Goal: Task Accomplishment & Management: Complete application form

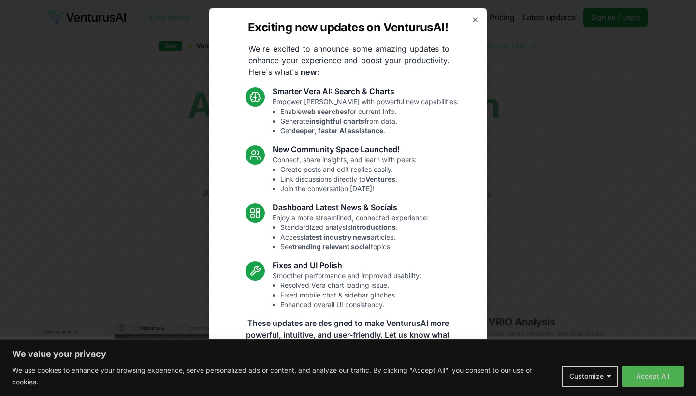
click at [476, 15] on div "Exciting new updates on VenturusAI! We're excited to announce some amazing upda…" at bounding box center [348, 198] width 278 height 381
click at [476, 19] on icon "button" at bounding box center [475, 20] width 8 height 8
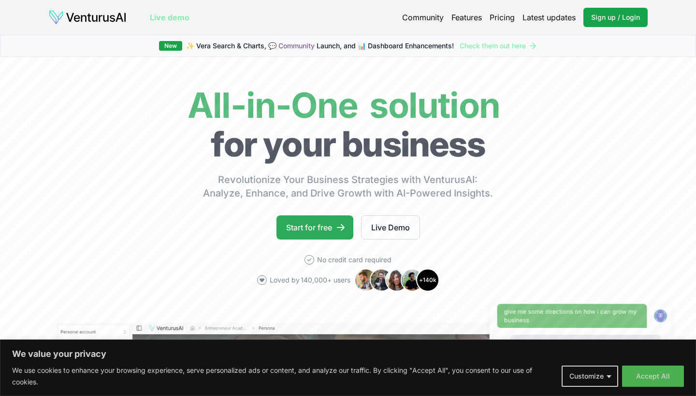
click at [327, 217] on link "Start for free" at bounding box center [314, 228] width 77 height 24
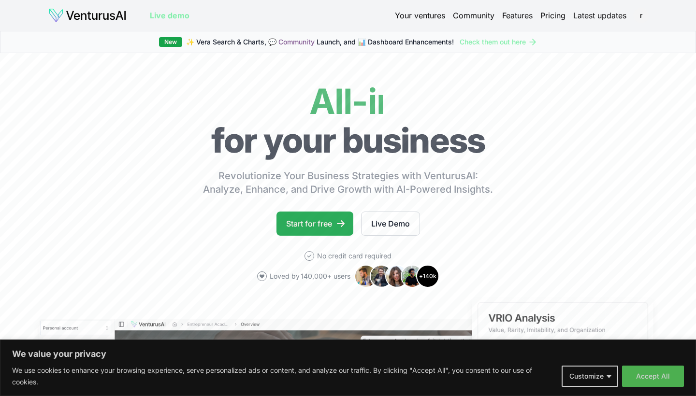
click at [328, 222] on link "Start for free" at bounding box center [314, 224] width 77 height 24
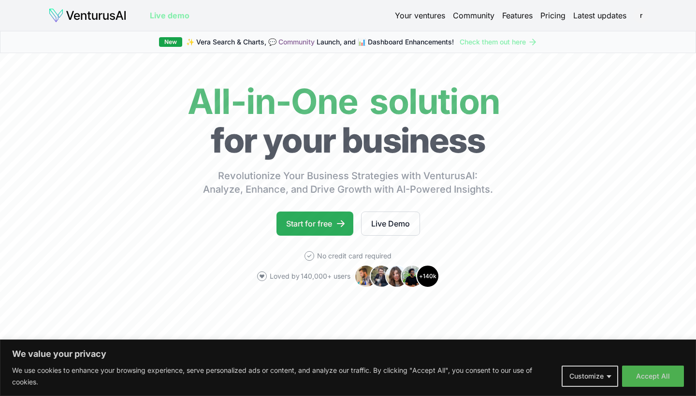
click at [340, 228] on icon at bounding box center [341, 224] width 10 height 10
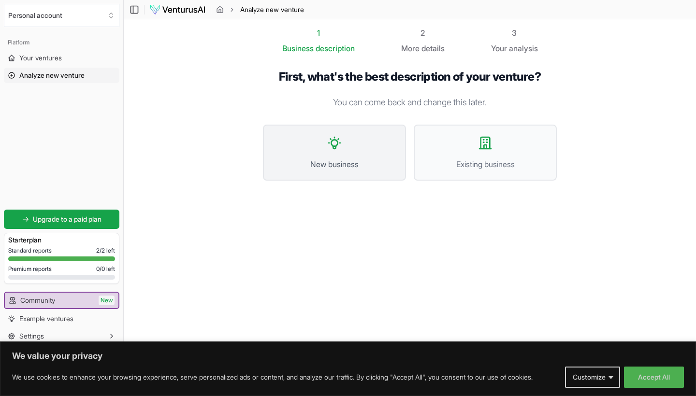
click at [322, 159] on span "New business" at bounding box center [335, 165] width 122 height 12
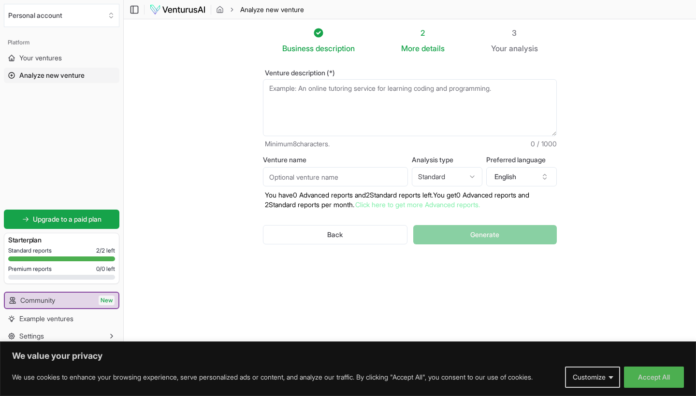
click at [311, 97] on textarea "Venture description (*)" at bounding box center [410, 107] width 294 height 57
type textarea "a"
paste textarea "mobile application designed to function as a private, Al-enhanced personal secr…"
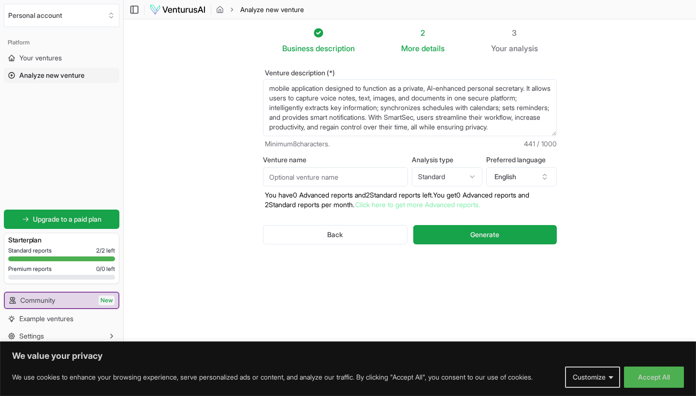
scroll to position [5, 0]
type textarea "mobile application designed to function as a private, Al-enhanced personal secr…"
click at [466, 172] on html "We value your privacy We use cookies to enhance your browsing experience, serve…" at bounding box center [348, 198] width 696 height 396
click at [459, 133] on html "We value your privacy We use cookies to enhance your browsing experience, serve…" at bounding box center [348, 198] width 696 height 396
click at [507, 171] on button "English" at bounding box center [521, 176] width 71 height 19
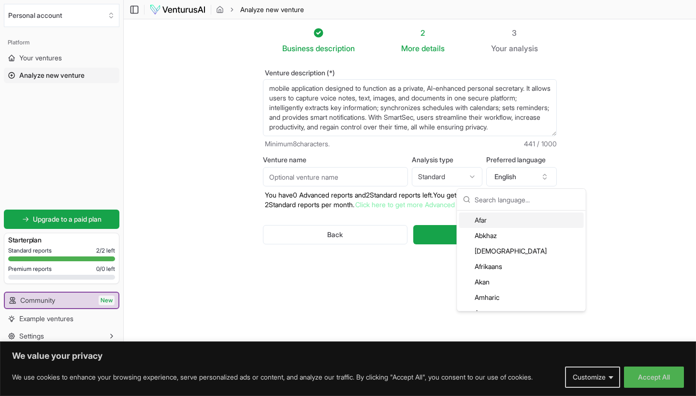
click at [606, 125] on section "Business description 2 More details 3 Your analysis Venture description (*) mob…" at bounding box center [410, 183] width 572 height 329
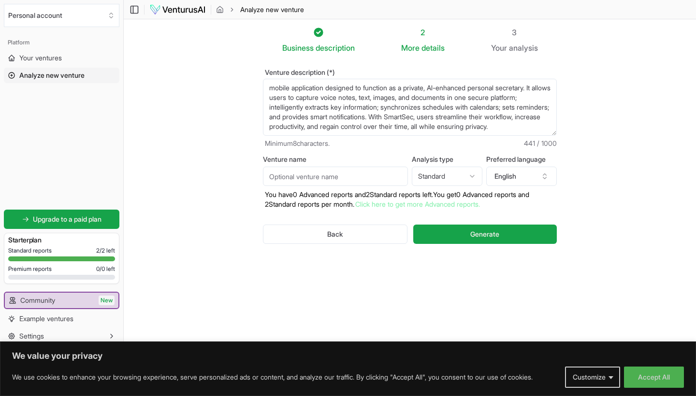
scroll to position [0, 0]
click at [473, 175] on html "We value your privacy We use cookies to enhance your browsing experience, serve…" at bounding box center [348, 198] width 696 height 396
select select "advanced"
click at [458, 173] on html "We value your privacy We use cookies to enhance your browsing experience, serve…" at bounding box center [348, 198] width 696 height 396
click at [458, 151] on html "We value your privacy We use cookies to enhance your browsing experience, serve…" at bounding box center [348, 198] width 696 height 396
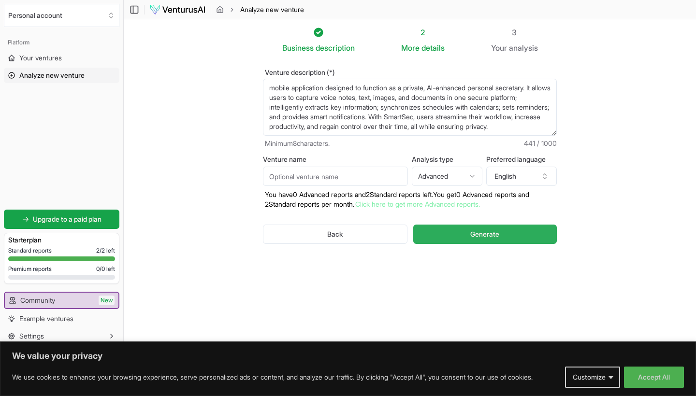
click at [448, 239] on button "Generate" at bounding box center [485, 234] width 144 height 19
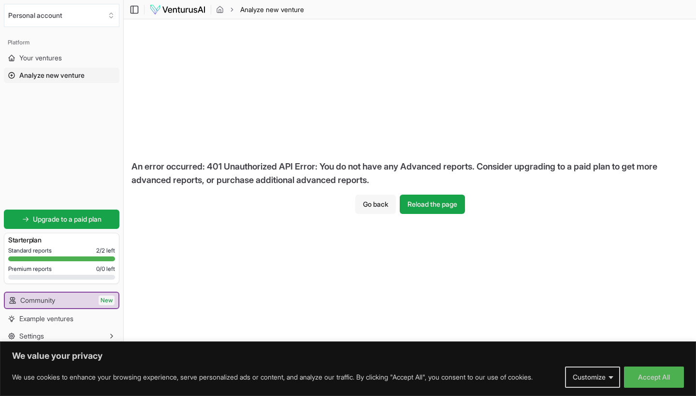
click at [366, 203] on button "Go back" at bounding box center [375, 204] width 41 height 19
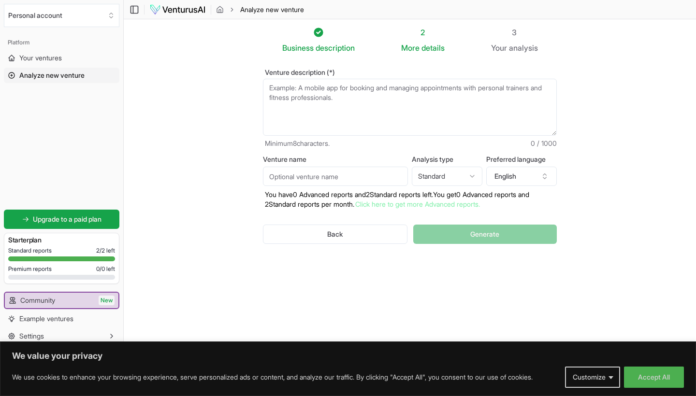
click at [453, 167] on html "We value your privacy We use cookies to enhance your browsing experience, serve…" at bounding box center [348, 198] width 696 height 396
click at [431, 250] on div "Back Generate" at bounding box center [410, 234] width 294 height 50
click at [408, 270] on div "Venture description (*) Minimum 8 characters. 0 / 1000 Venture name Analysis ty…" at bounding box center [409, 164] width 325 height 221
click at [443, 229] on div "Back Generate" at bounding box center [410, 234] width 294 height 50
click at [363, 100] on textarea "Venture description (*)" at bounding box center [410, 107] width 294 height 57
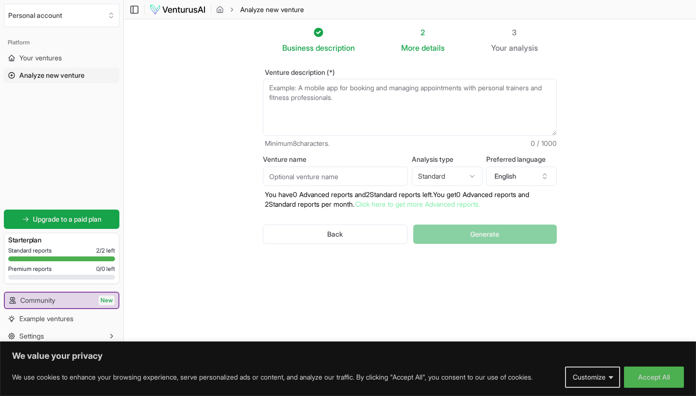
paste textarea "mobile application designed to function as a private, Al-enhanced personal secr…"
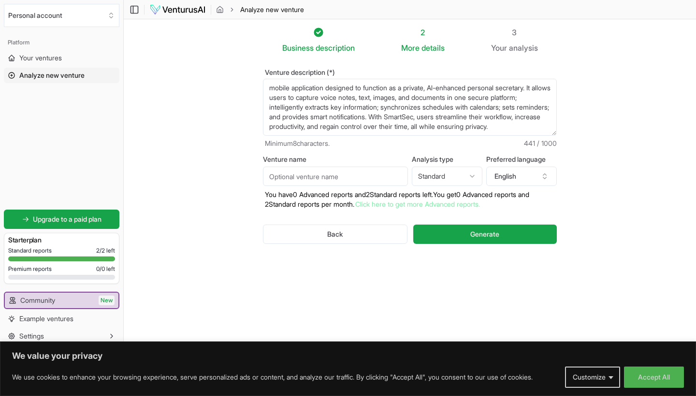
scroll to position [0, 0]
type textarea "mobile application designed to function as a private, Al-enhanced personal secr…"
click at [288, 177] on input "Venture name" at bounding box center [335, 176] width 145 height 19
type input "SmartSec"
click at [501, 234] on button "Generate" at bounding box center [485, 234] width 144 height 19
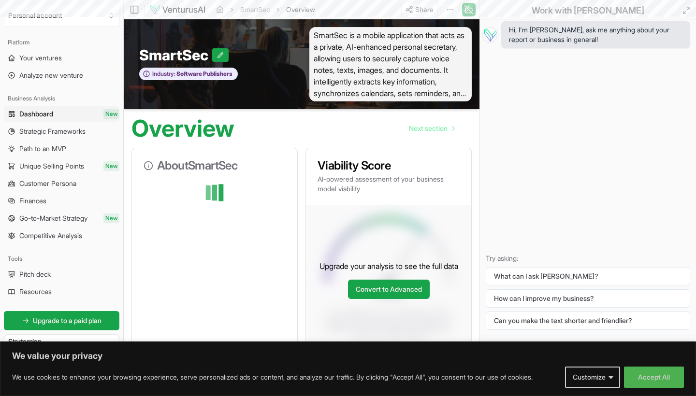
scroll to position [0, 0]
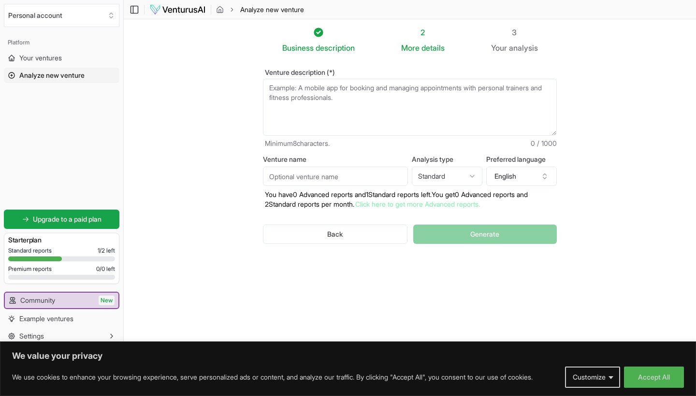
click at [326, 118] on textarea "Venture description (*)" at bounding box center [410, 107] width 294 height 57
paste textarea "mobile application designed to function as a private, Al-enhanced personal secr…"
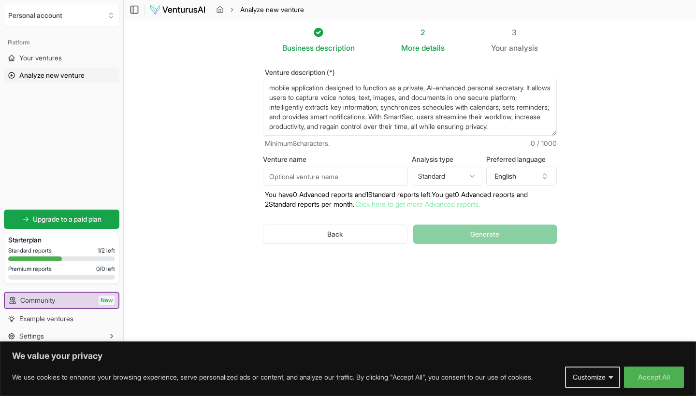
scroll to position [5, 0]
type textarea "mobile application designed to function as a private, Al-enhanced personal secr…"
click at [333, 168] on input "Venture name" at bounding box center [335, 176] width 145 height 19
type input "smartSec"
click at [469, 178] on html "We value your privacy We use cookies to enhance your browsing experience, serve…" at bounding box center [348, 198] width 696 height 396
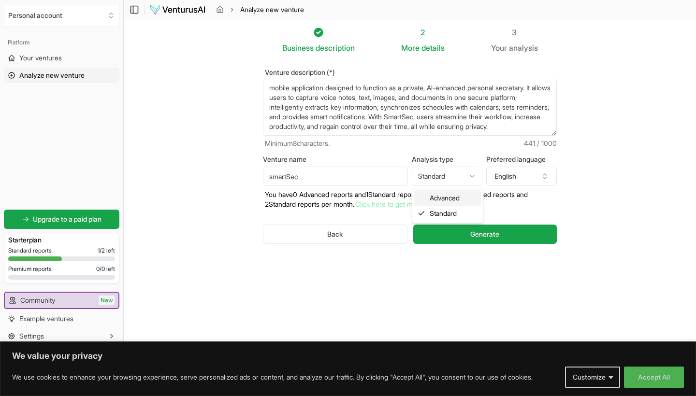
select select "advanced"
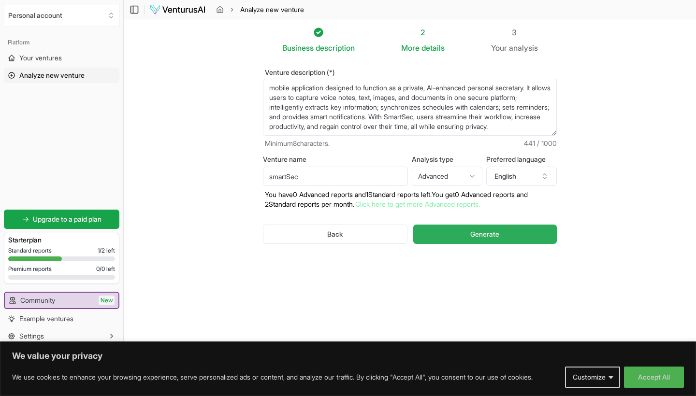
click at [460, 237] on button "Generate" at bounding box center [485, 234] width 144 height 19
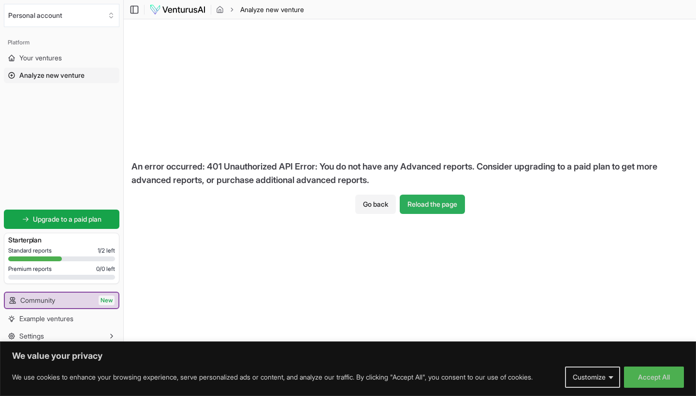
click at [437, 205] on button "Reload the page" at bounding box center [432, 204] width 65 height 19
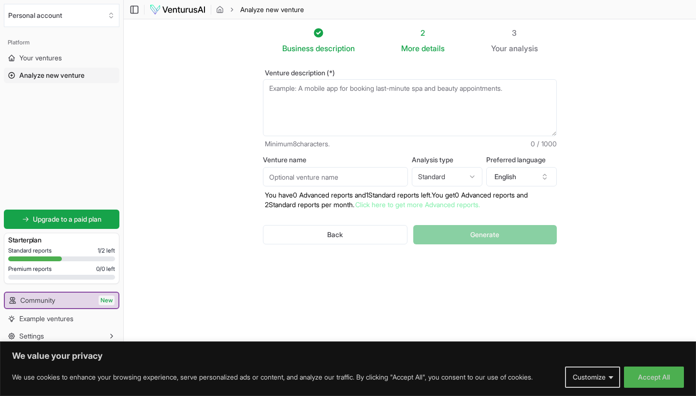
click at [334, 179] on input "Venture name" at bounding box center [335, 176] width 145 height 19
click at [311, 97] on textarea "Venture description (*)" at bounding box center [410, 107] width 294 height 57
paste textarea "mobile application designed to function as a private, Al-enhanced personal secr…"
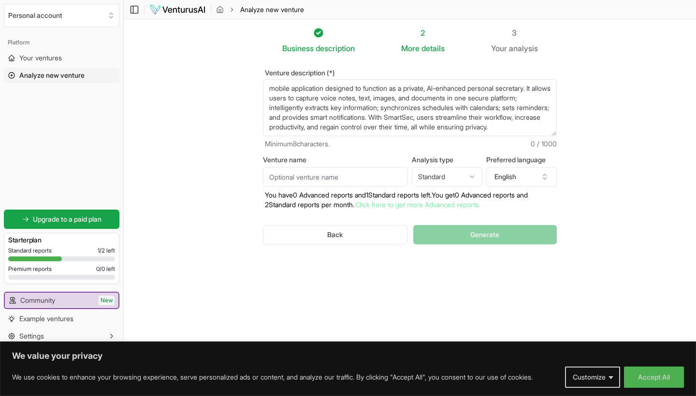
scroll to position [5, 0]
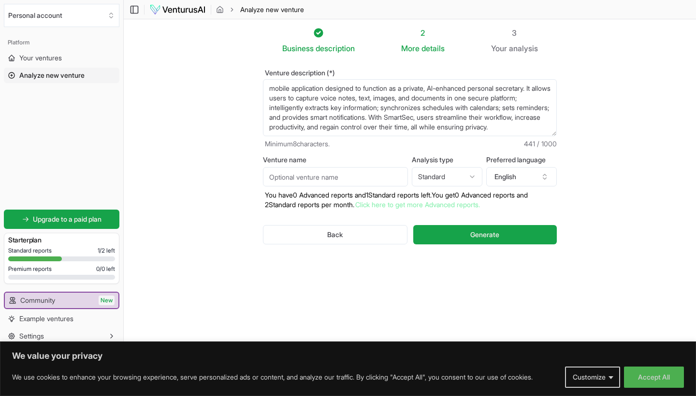
type textarea "mobile application designed to function as a private, Al-enhanced personal secr…"
click at [283, 168] on input "Venture name" at bounding box center [335, 176] width 145 height 19
type input "smartest"
drag, startPoint x: 419, startPoint y: 195, endPoint x: 452, endPoint y: 232, distance: 50.3
click at [452, 232] on button "Generate" at bounding box center [485, 234] width 144 height 19
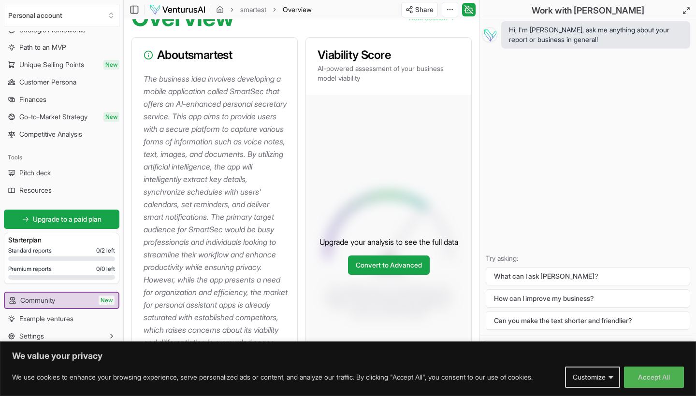
scroll to position [111, 0]
click at [63, 329] on button "Settings" at bounding box center [62, 336] width 116 height 15
click at [85, 334] on button "Settings" at bounding box center [62, 336] width 116 height 15
click at [611, 382] on button "Customize" at bounding box center [592, 377] width 55 height 21
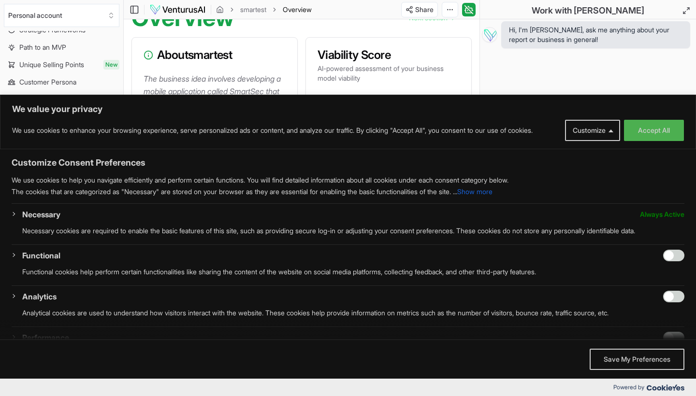
click at [595, 40] on span "Hi, I'm Vera, ask me anything about your report or business in general!" at bounding box center [596, 34] width 174 height 19
click at [575, 126] on button "Customize" at bounding box center [592, 130] width 55 height 21
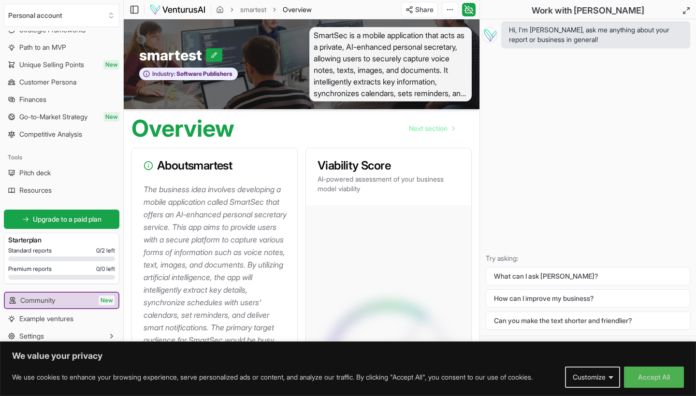
scroll to position [0, 0]
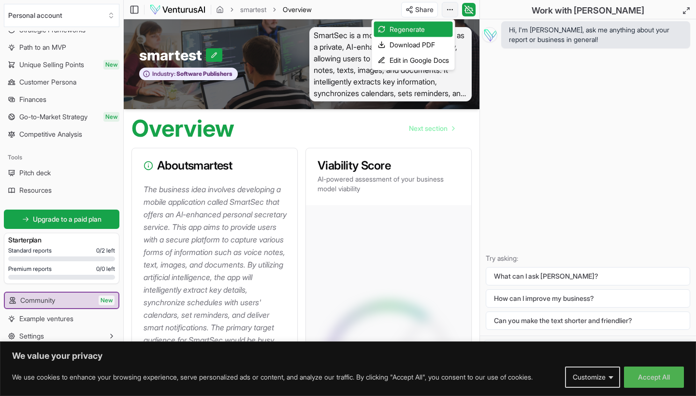
click at [451, 8] on html "We value your privacy We use cookies to enhance your browsing experience, serve…" at bounding box center [348, 198] width 696 height 396
click at [99, 92] on html "We value your privacy We use cookies to enhance your browsing experience, serve…" at bounding box center [348, 198] width 696 height 396
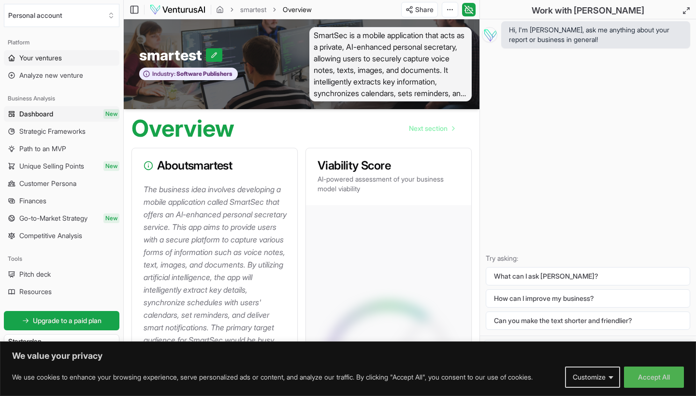
click at [67, 56] on link "Your ventures" at bounding box center [62, 57] width 116 height 15
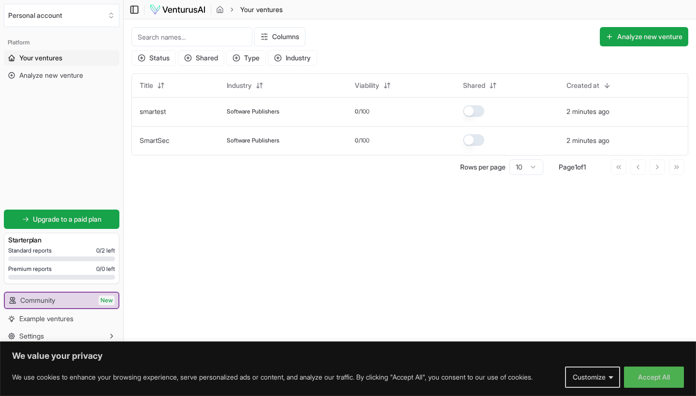
click at [139, 7] on icon at bounding box center [135, 10] width 10 height 12
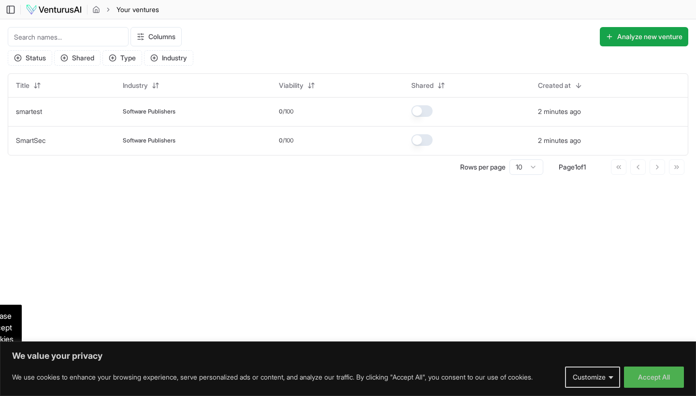
click at [15, 10] on div "Toggle Sidebar Your ventures" at bounding box center [83, 10] width 167 height 12
click at [12, 10] on icon at bounding box center [11, 10] width 10 height 12
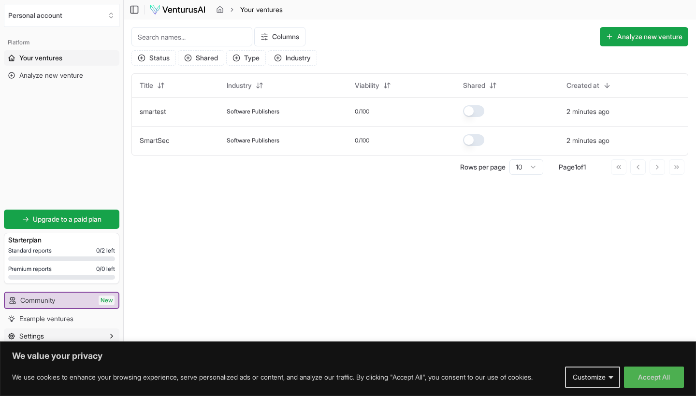
click at [44, 334] on span "Settings" at bounding box center [31, 337] width 25 height 10
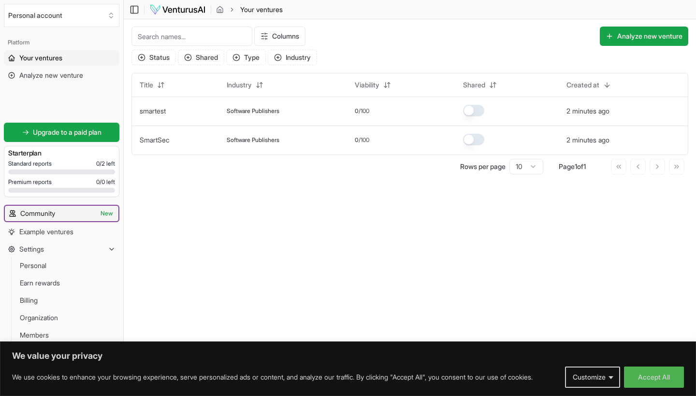
scroll to position [0, 0]
click at [56, 265] on link "Personal" at bounding box center [62, 265] width 92 height 15
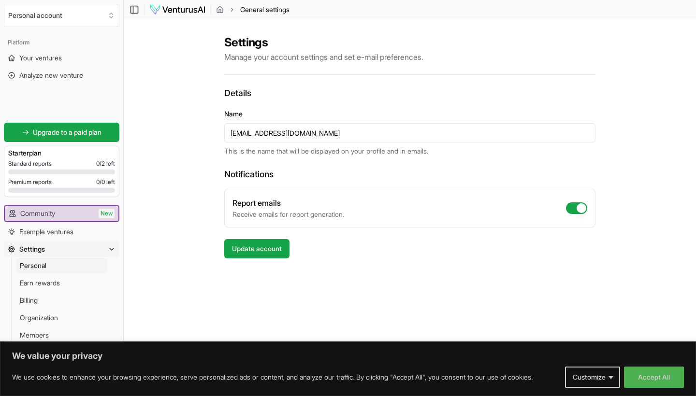
click at [342, 141] on input "rasha_alannan@live.com" at bounding box center [409, 132] width 371 height 19
drag, startPoint x: 326, startPoint y: 129, endPoint x: 216, endPoint y: 129, distance: 110.2
click at [217, 129] on div "Settings Manage your account settings and set e-mail preferences. Details Name …" at bounding box center [410, 183] width 572 height 329
click at [287, 135] on input "rasha_alannan@live.com" at bounding box center [409, 132] width 371 height 19
click at [287, 136] on input "rasha_alannan@live.com" at bounding box center [409, 132] width 371 height 19
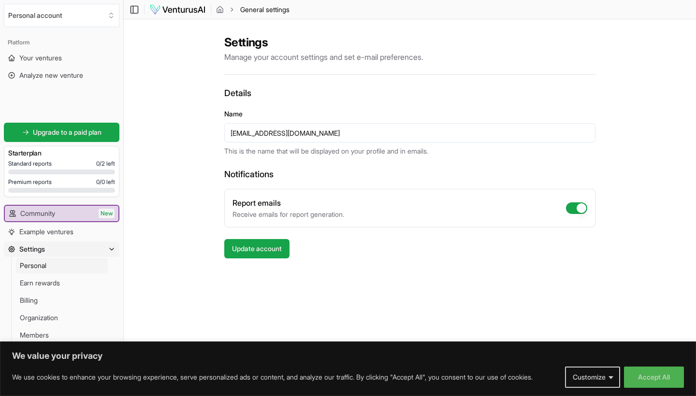
click at [287, 136] on input "rasha_alannan@live.com" at bounding box center [409, 132] width 371 height 19
type input "r"
type input "RA"
click at [258, 249] on button "Update account" at bounding box center [256, 248] width 65 height 19
click at [222, 165] on div "Settings Manage your account settings and set e-mail preferences. Details Name …" at bounding box center [410, 183] width 572 height 329
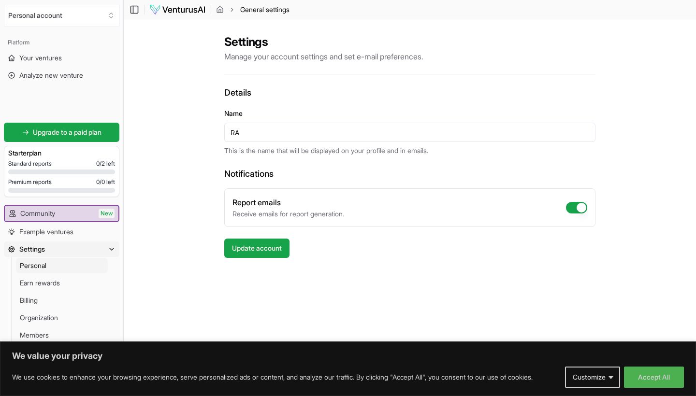
scroll to position [0, 0]
click at [51, 335] on link "Members" at bounding box center [62, 335] width 92 height 15
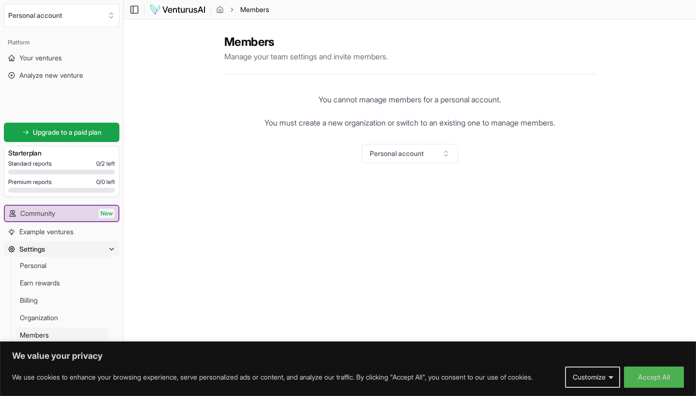
scroll to position [0, 0]
click at [48, 355] on p "We value your privacy" at bounding box center [348, 356] width 672 height 12
click at [62, 59] on span "Your ventures" at bounding box center [40, 58] width 43 height 10
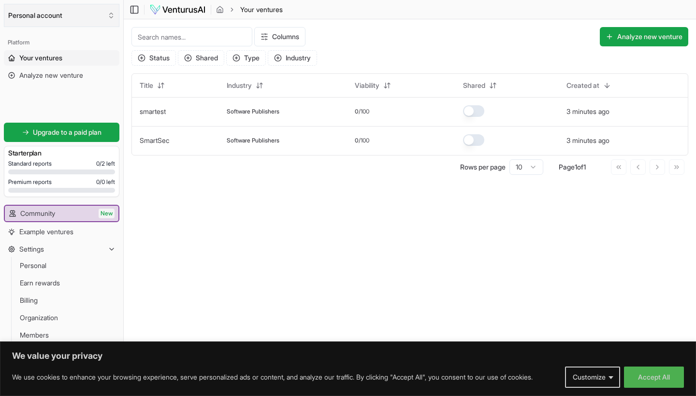
click at [83, 11] on button "Personal account" at bounding box center [62, 15] width 116 height 23
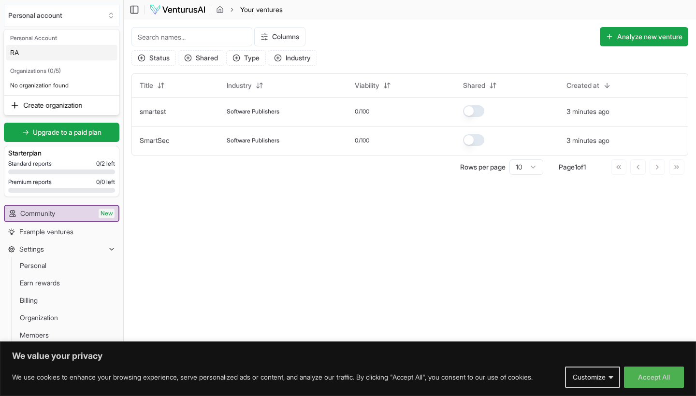
click at [41, 54] on div "RA" at bounding box center [61, 52] width 111 height 15
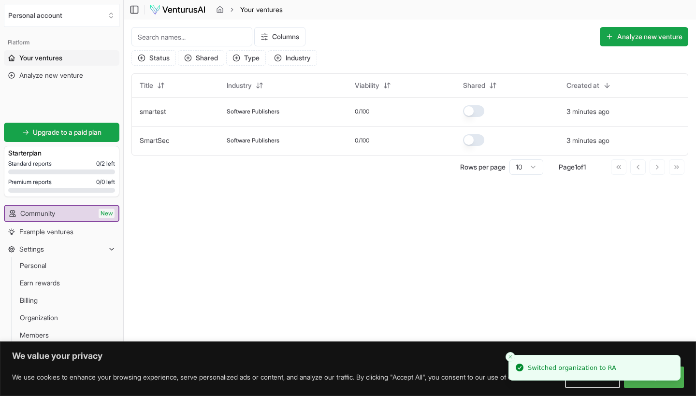
click at [62, 36] on div "Platform" at bounding box center [62, 42] width 116 height 15
click at [73, 22] on button "Personal account" at bounding box center [62, 15] width 116 height 23
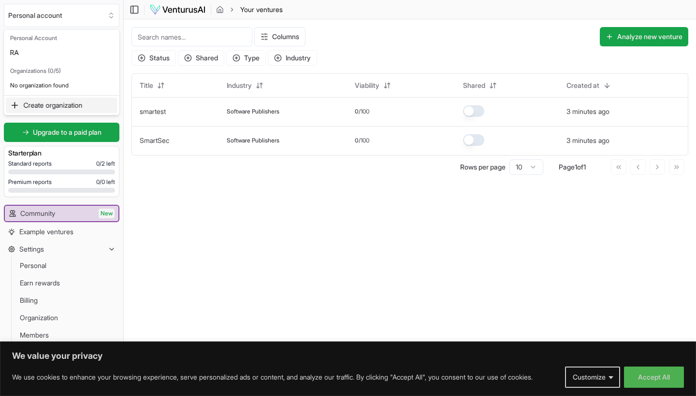
click at [116, 213] on html "We value your privacy We use cookies to enhance your browsing experience, serve…" at bounding box center [348, 198] width 696 height 396
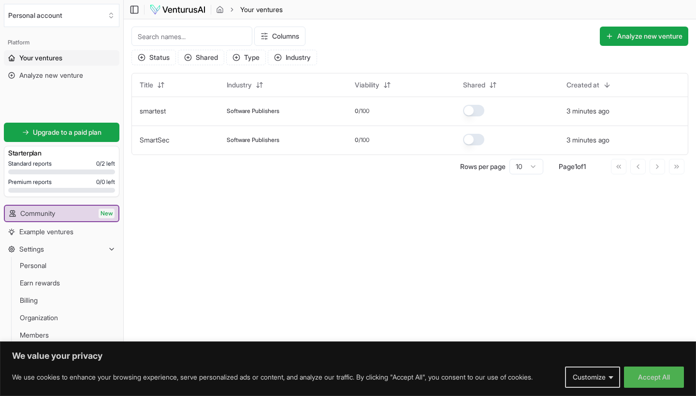
scroll to position [0, 0]
